Goal: Information Seeking & Learning: Learn about a topic

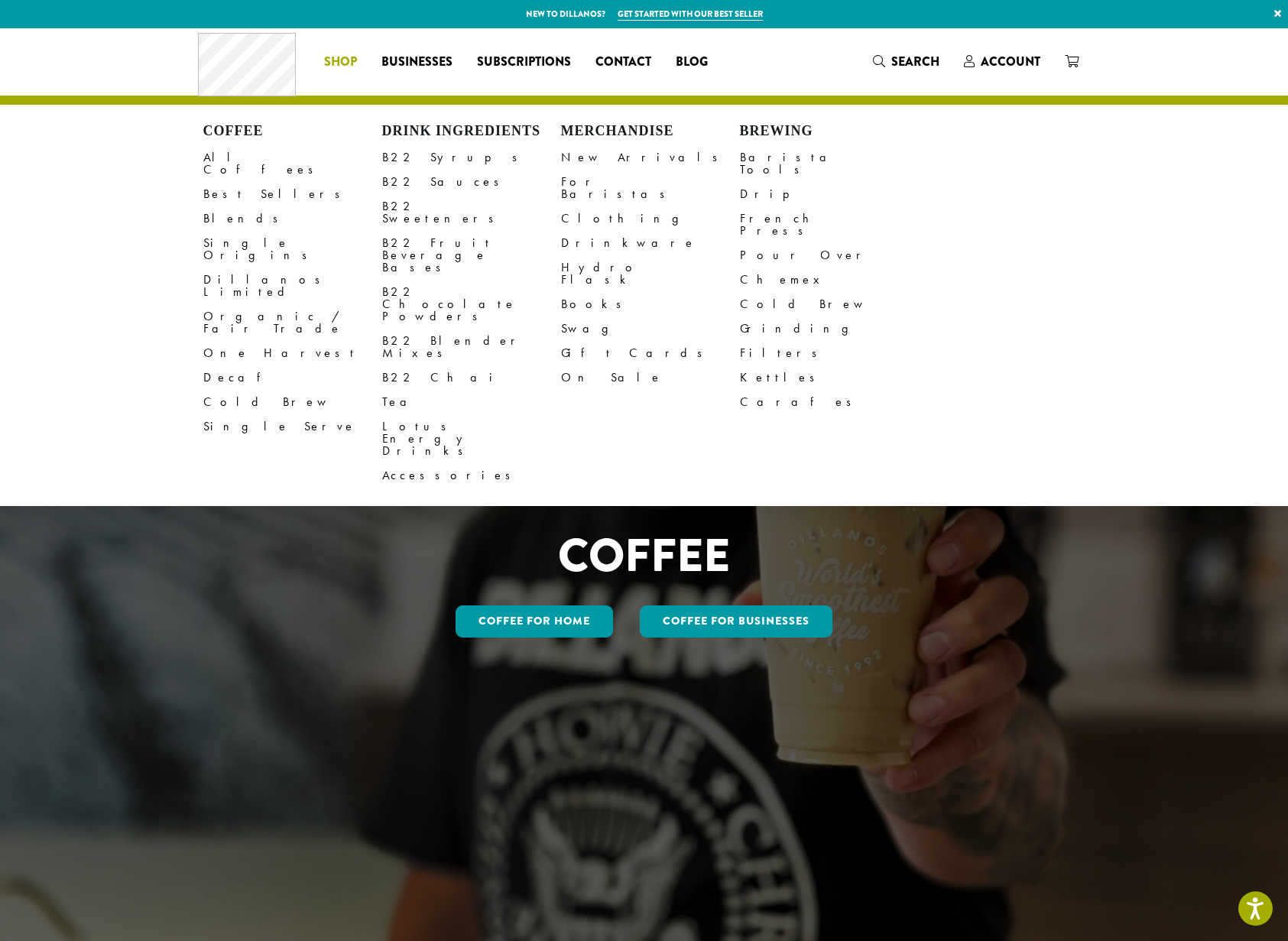
click at [340, 65] on span "Shop" at bounding box center [341, 62] width 33 height 19
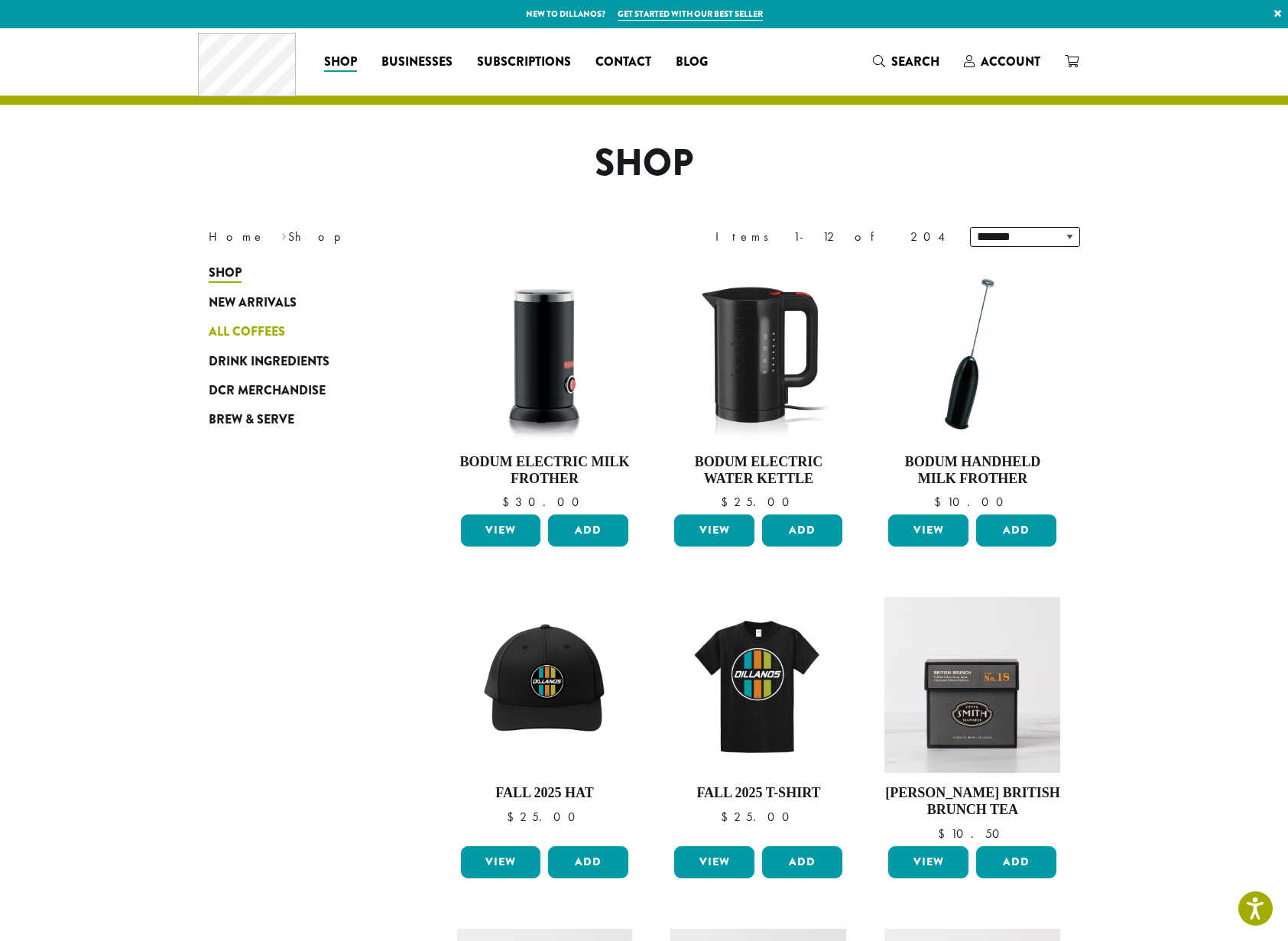
click at [261, 329] on span "All Coffees" at bounding box center [247, 332] width 77 height 19
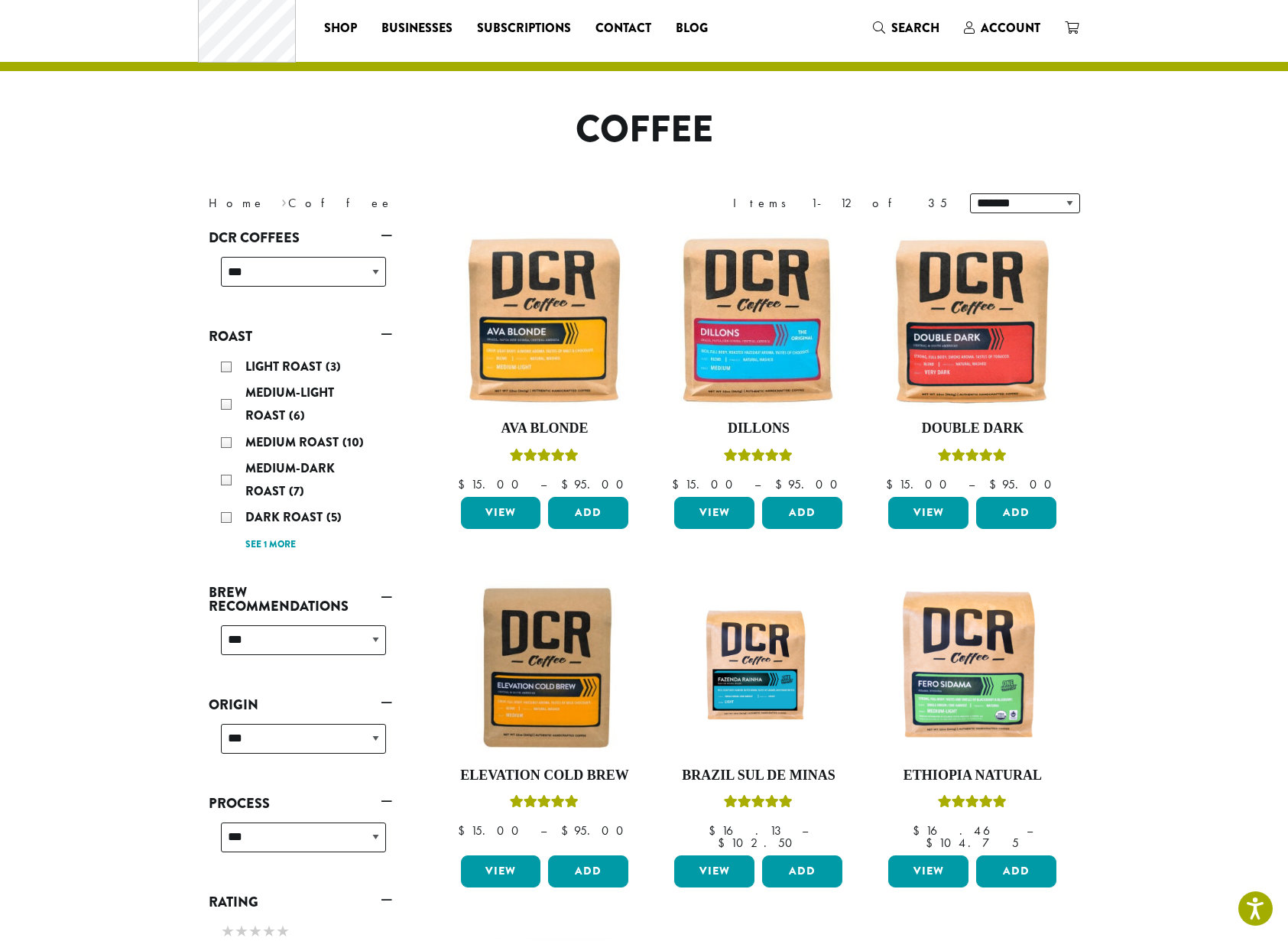
scroll to position [37, 0]
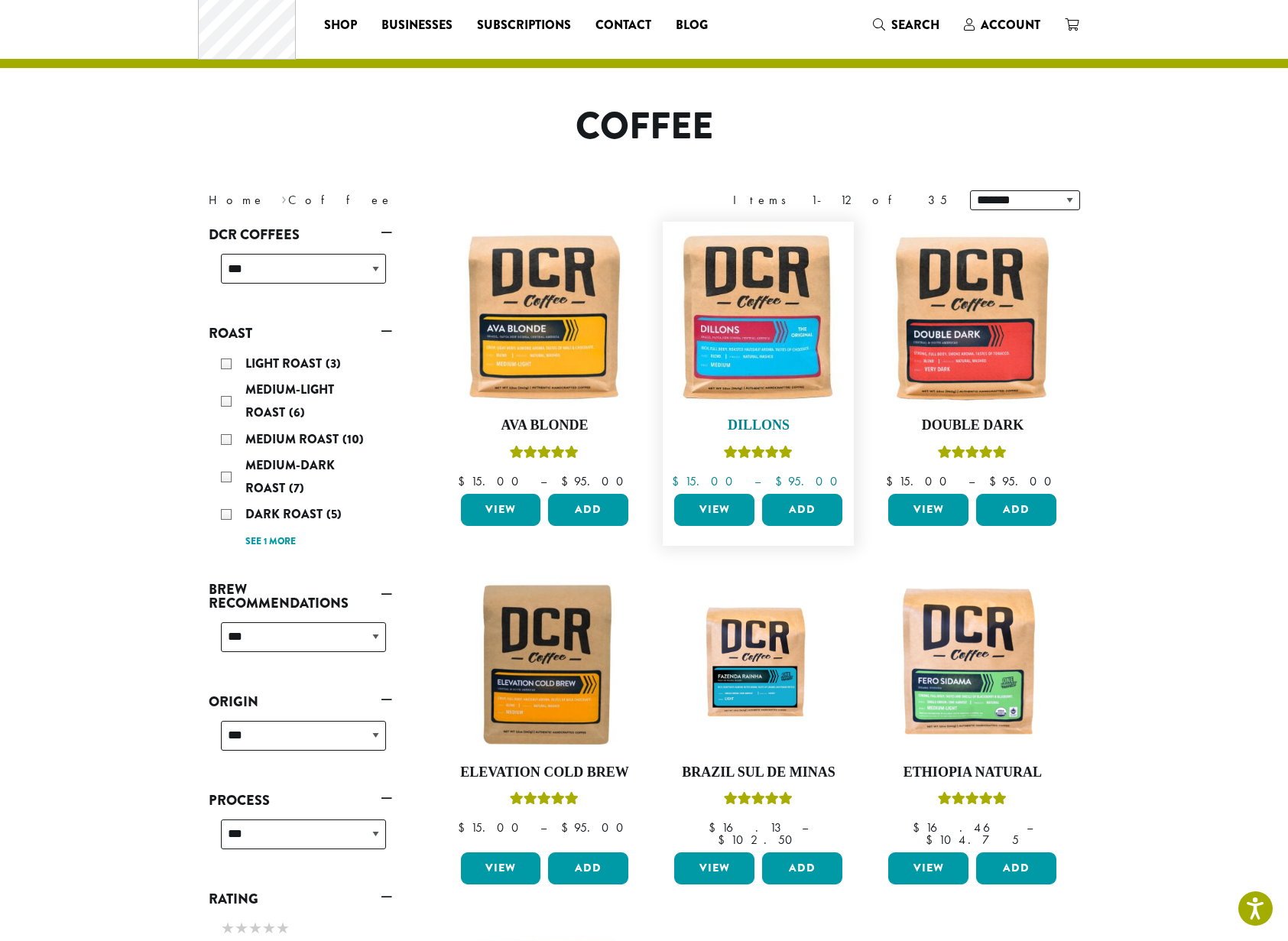
click at [755, 350] on img at bounding box center [758, 317] width 175 height 176
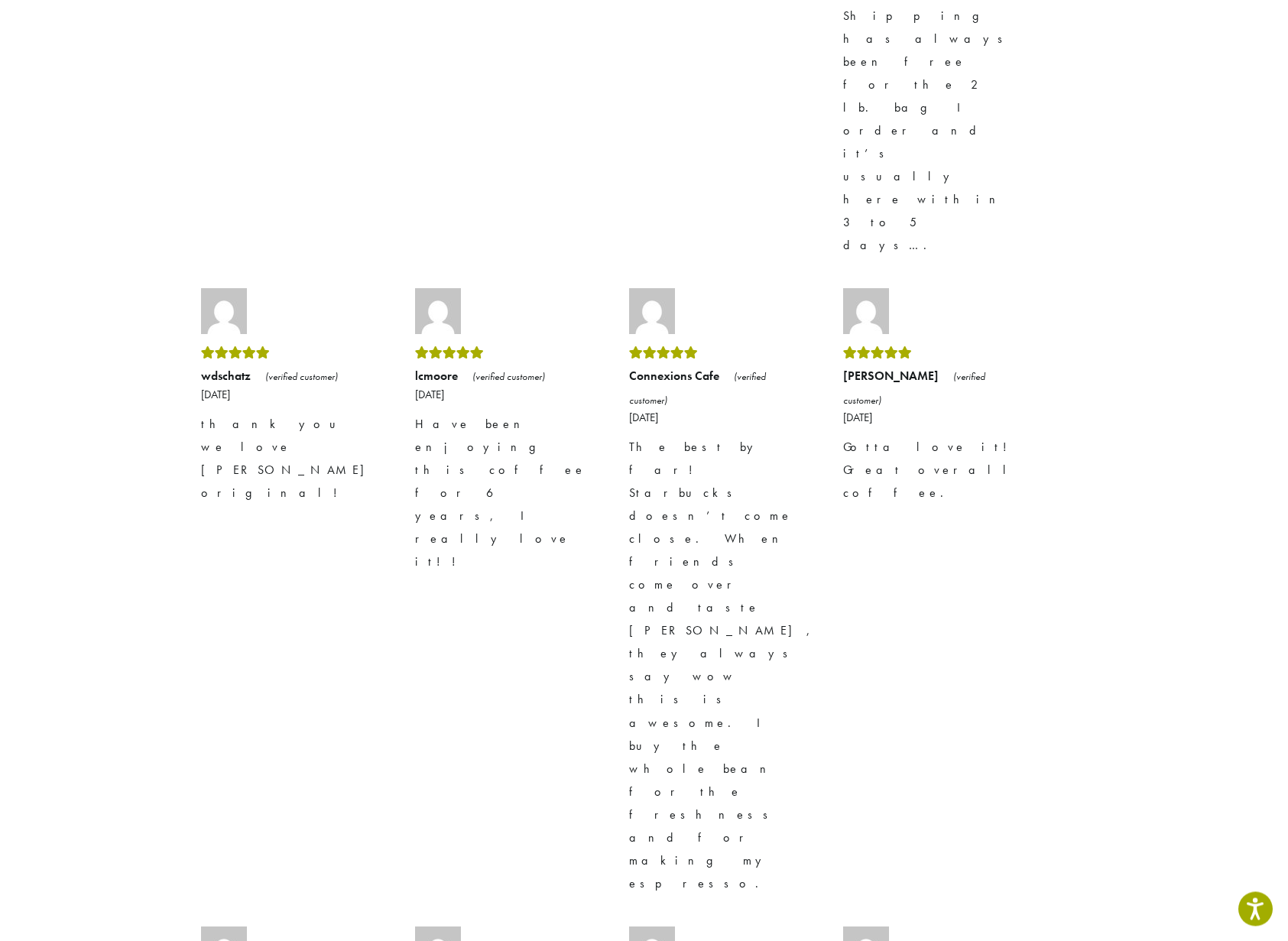
scroll to position [3990, 0]
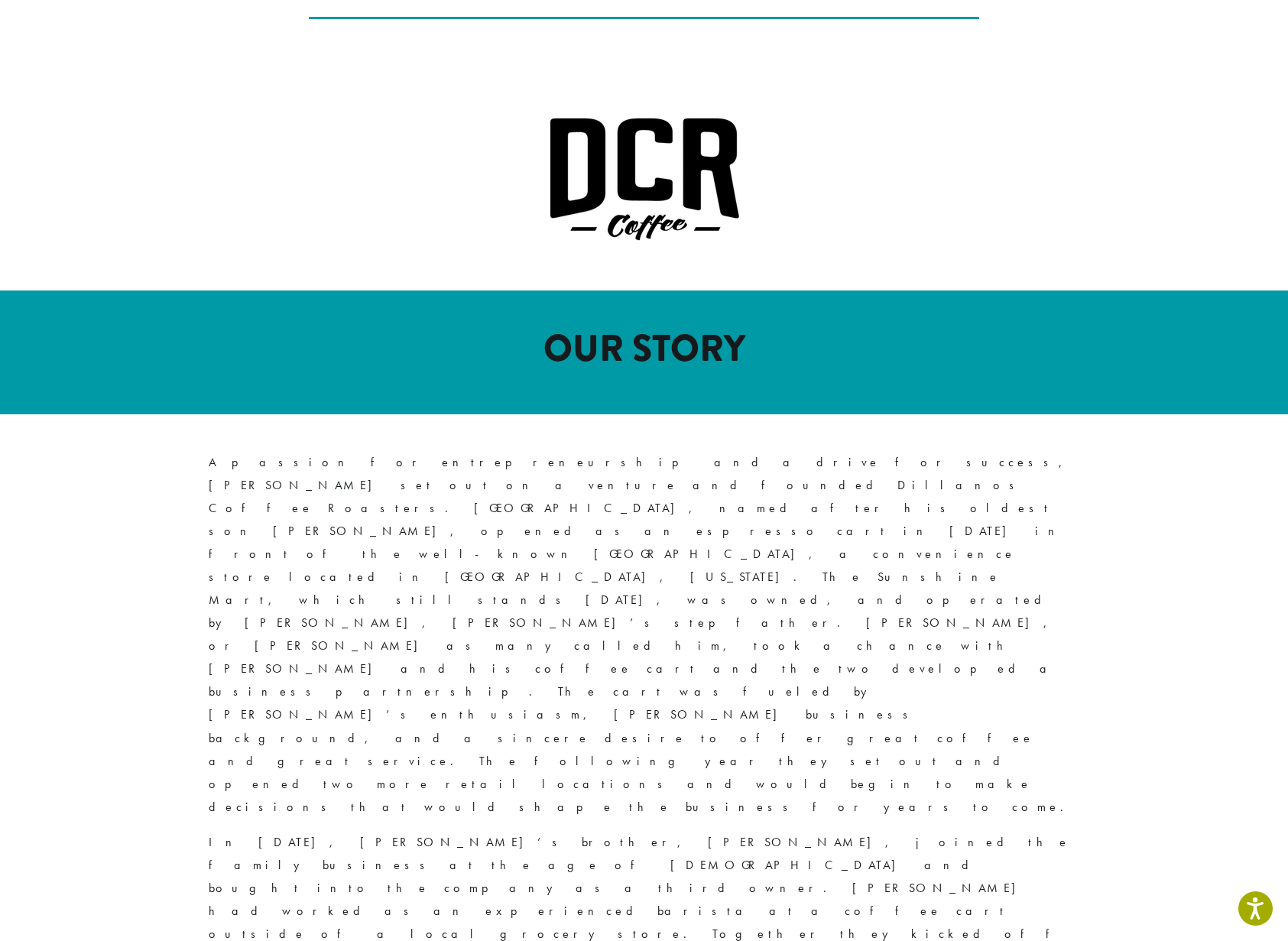
scroll to position [501, 0]
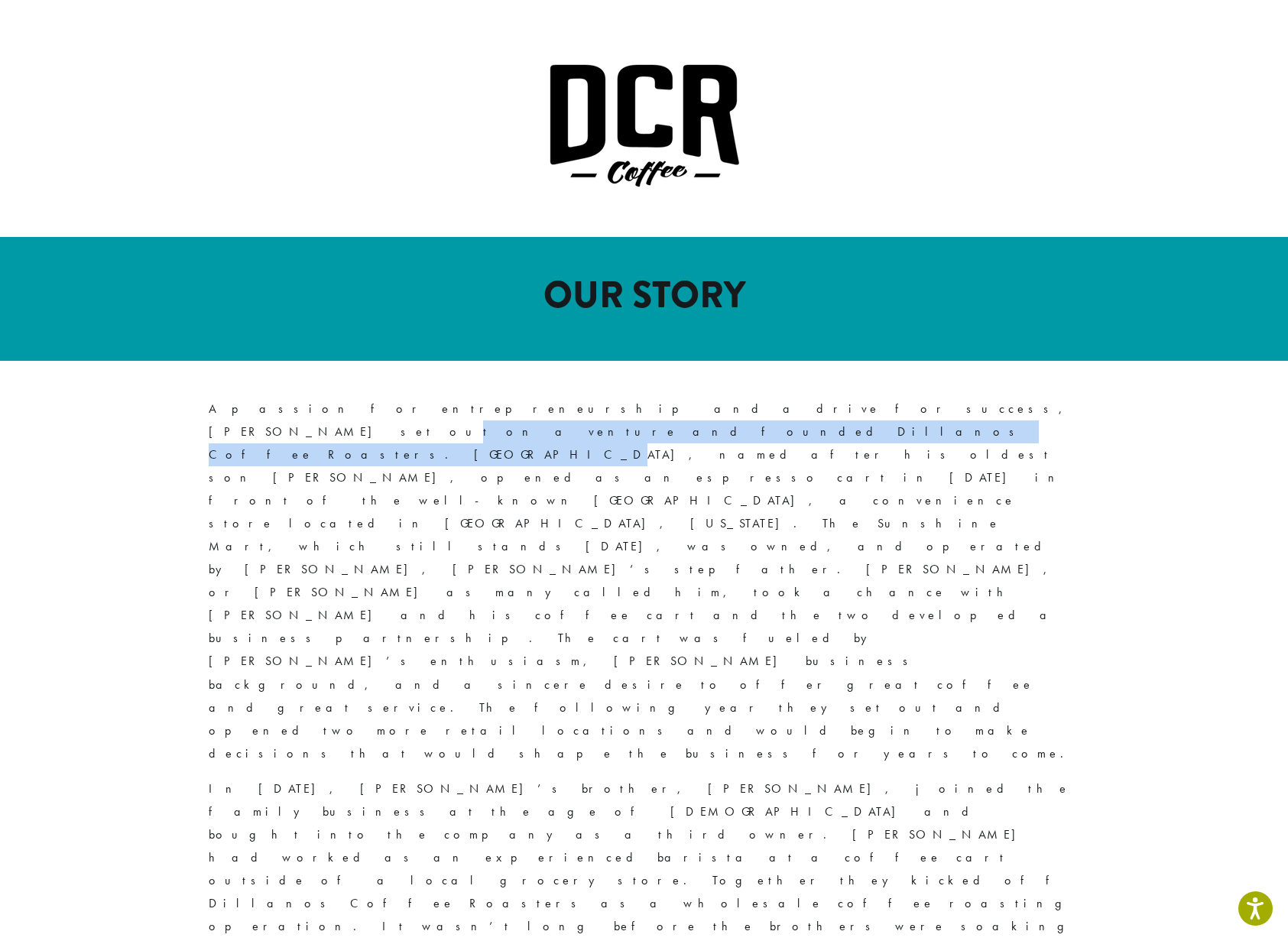
drag, startPoint x: 660, startPoint y: 385, endPoint x: 1016, endPoint y: 386, distance: 356.0
click at [898, 397] on p "A passion for entrepreneurship and a drive for success, David J. Morris set out…" at bounding box center [644, 581] width 871 height 367
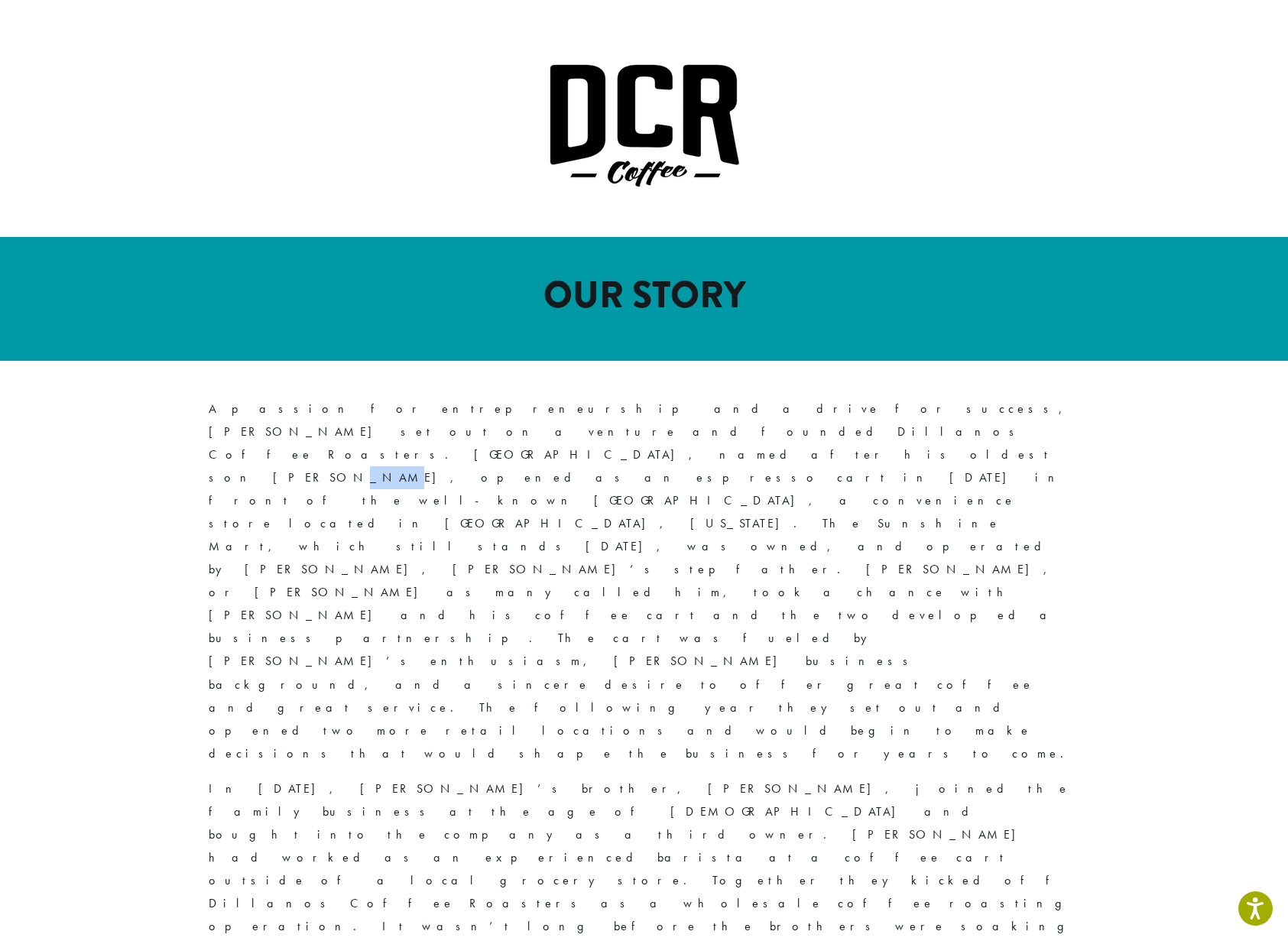
drag, startPoint x: 1080, startPoint y: 390, endPoint x: 1060, endPoint y: 395, distance: 20.6
click at [1062, 394] on div "A passion for entrepreneurship and a drive for success, David J. Morris set out…" at bounding box center [644, 882] width 917 height 1042
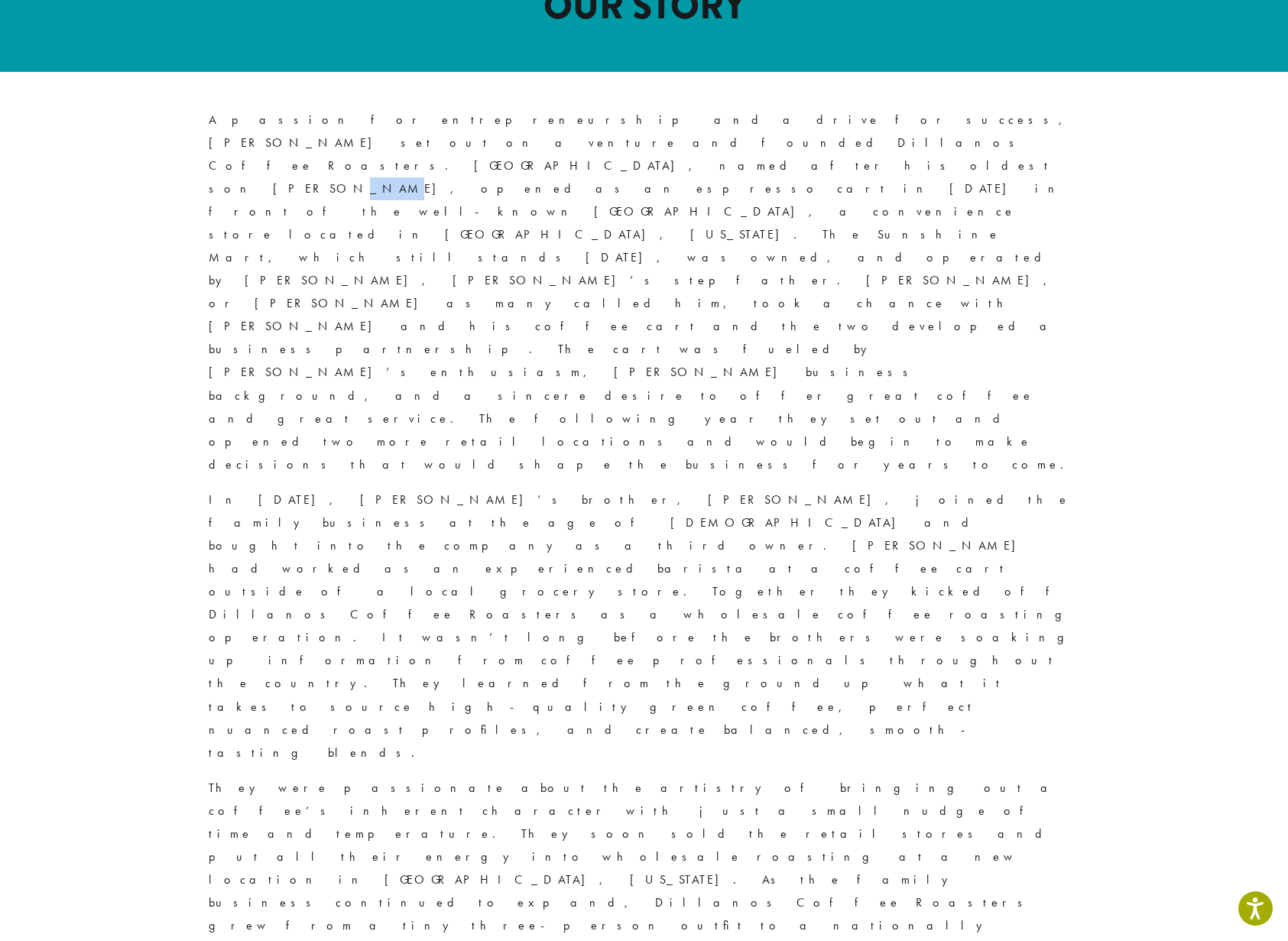
scroll to position [0, 0]
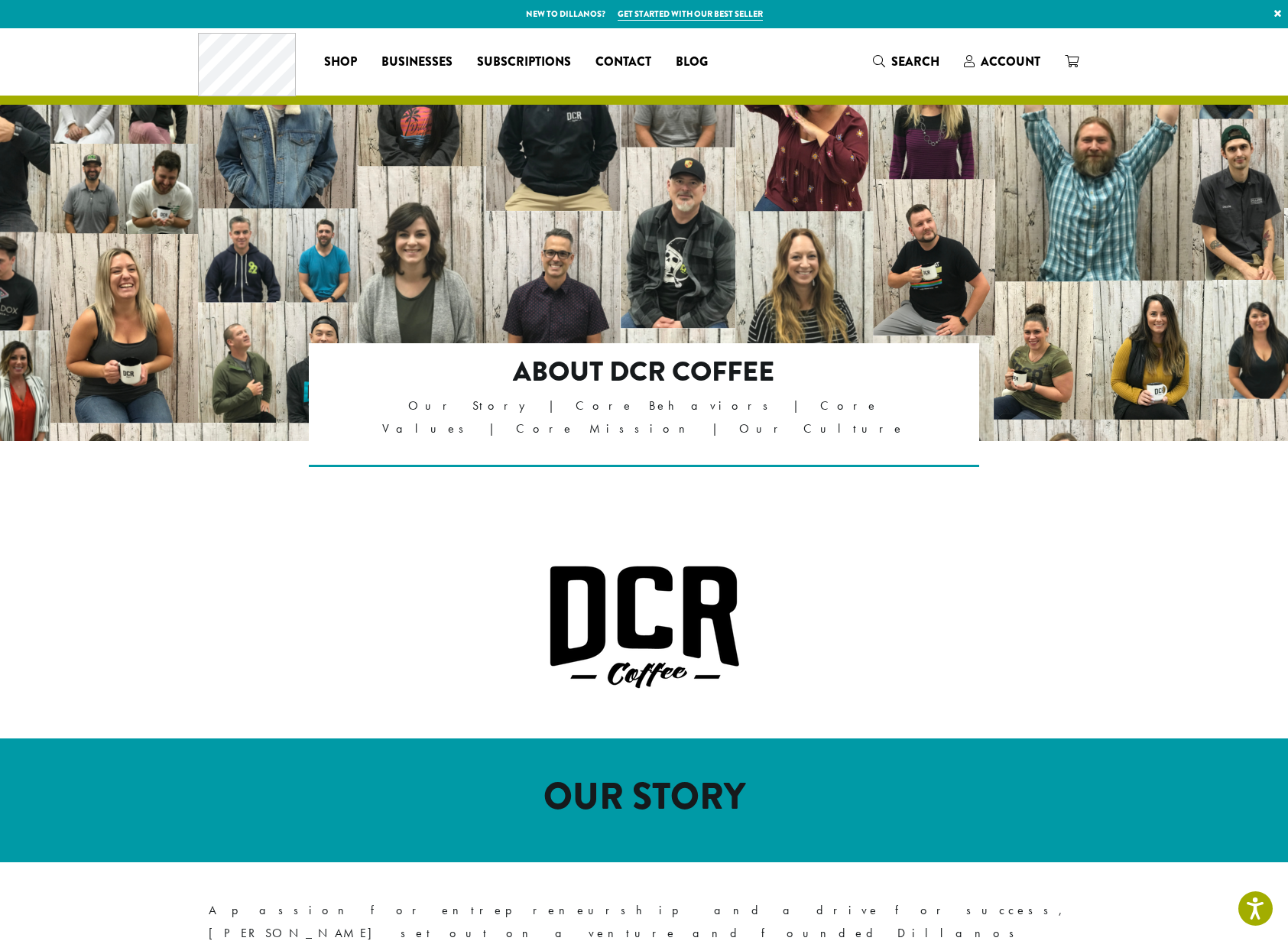
click at [395, 528] on div at bounding box center [644, 633] width 917 height 210
click at [767, 63] on div "Coffee All Coffees Best Sellers Blends Single Origins Dillanos Limited Organic …" at bounding box center [645, 61] width 893 height 63
click at [845, 67] on div "Coffee All Coffees Best Sellers Blends Single Origins Dillanos Limited Organic …" at bounding box center [645, 61] width 893 height 63
click at [698, 62] on span "Blog" at bounding box center [691, 62] width 32 height 19
